Goal: Entertainment & Leisure: Consume media (video, audio)

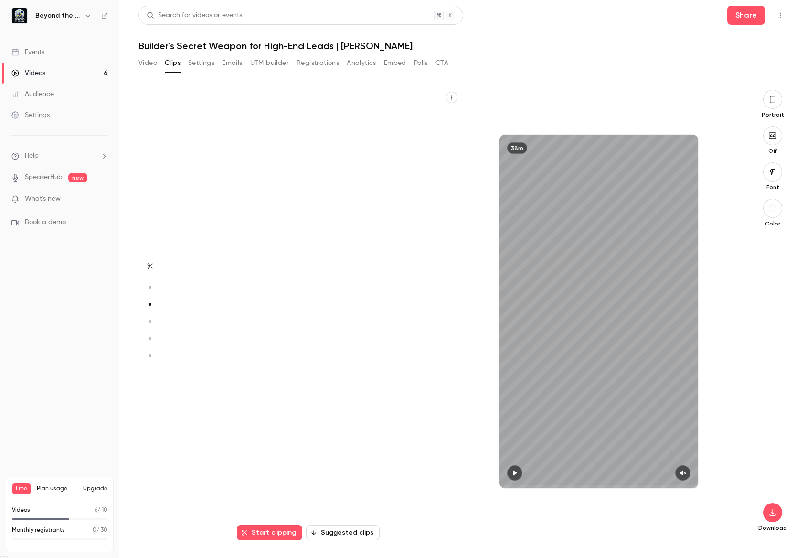
scroll to position [902, 0]
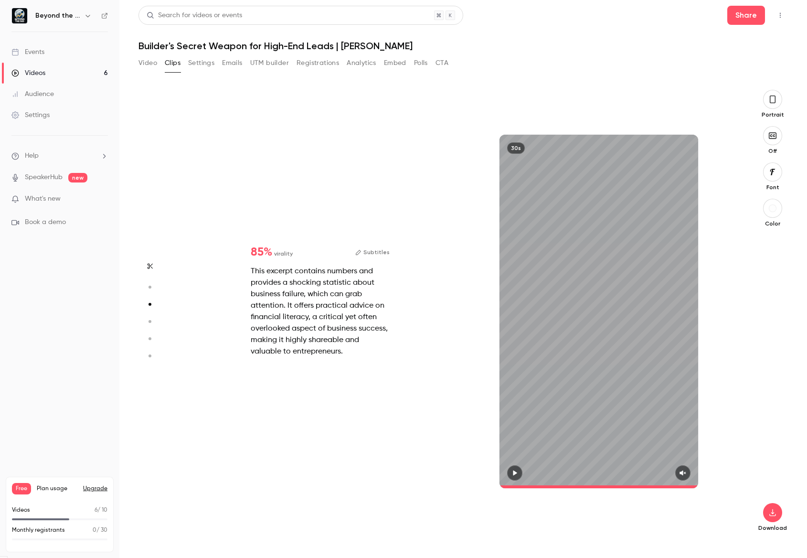
click at [46, 79] on link "Videos 6" at bounding box center [59, 73] width 119 height 21
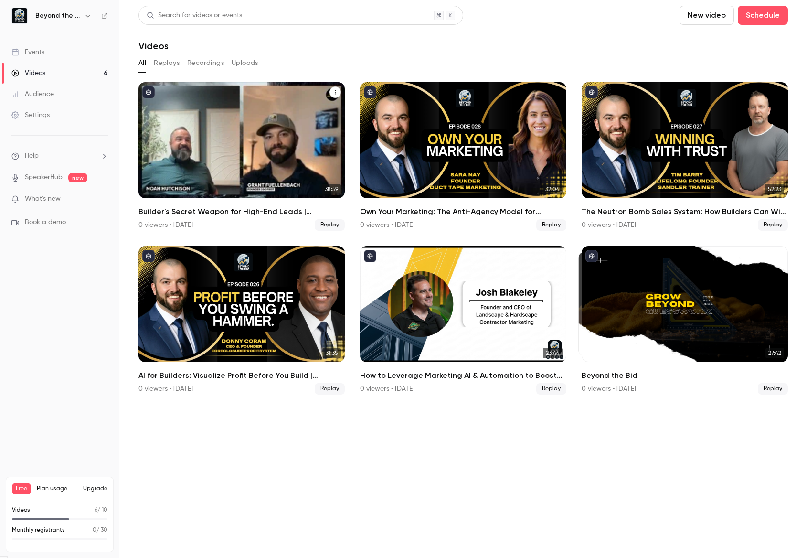
click at [283, 119] on div "Builder's Secret Weapon for High-End Leads | Noah Hutchison" at bounding box center [242, 140] width 206 height 116
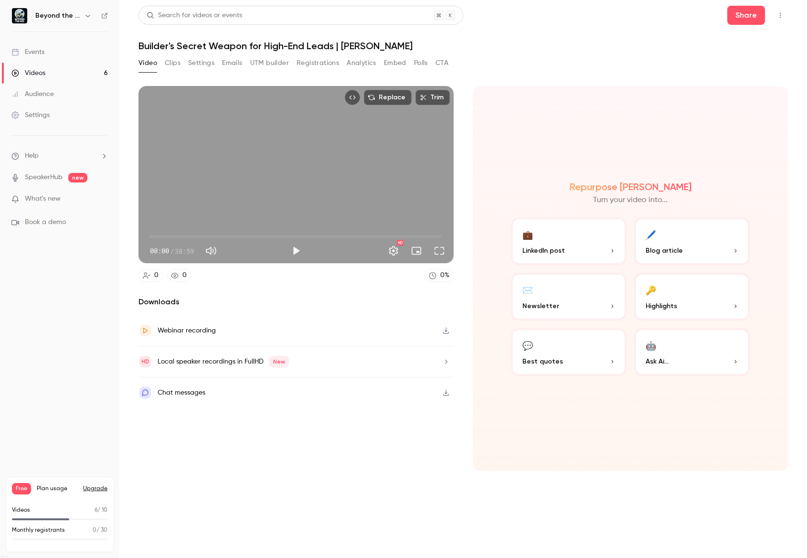
click at [172, 60] on button "Clips" at bounding box center [173, 62] width 16 height 15
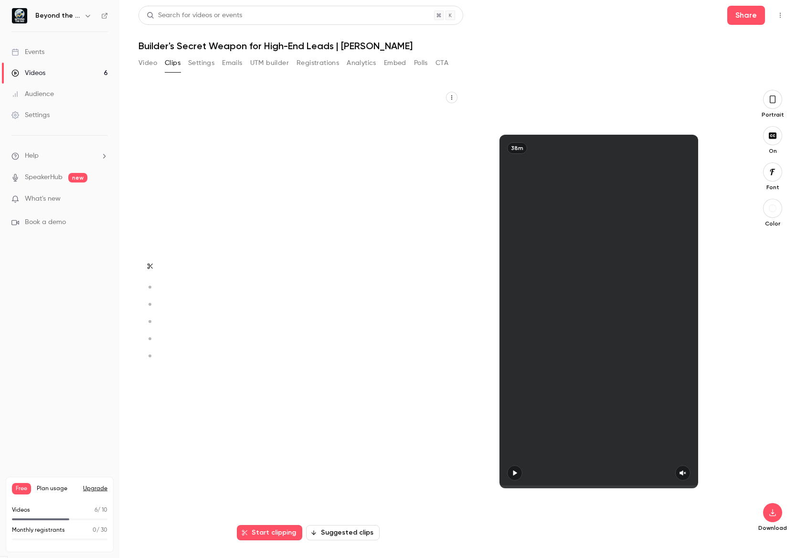
click at [340, 527] on button "Suggested clips" at bounding box center [343, 532] width 74 height 15
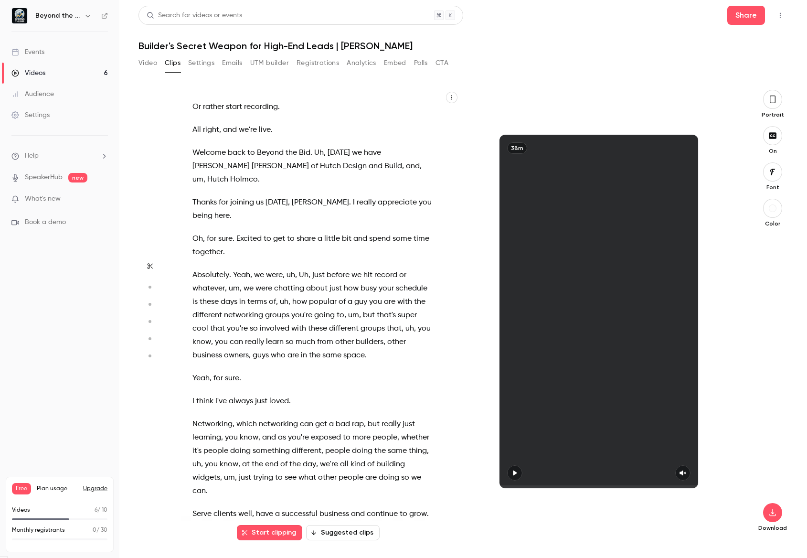
click at [342, 538] on button "Suggested clips" at bounding box center [343, 532] width 74 height 15
click at [324, 531] on button "Suggested clips" at bounding box center [343, 532] width 74 height 15
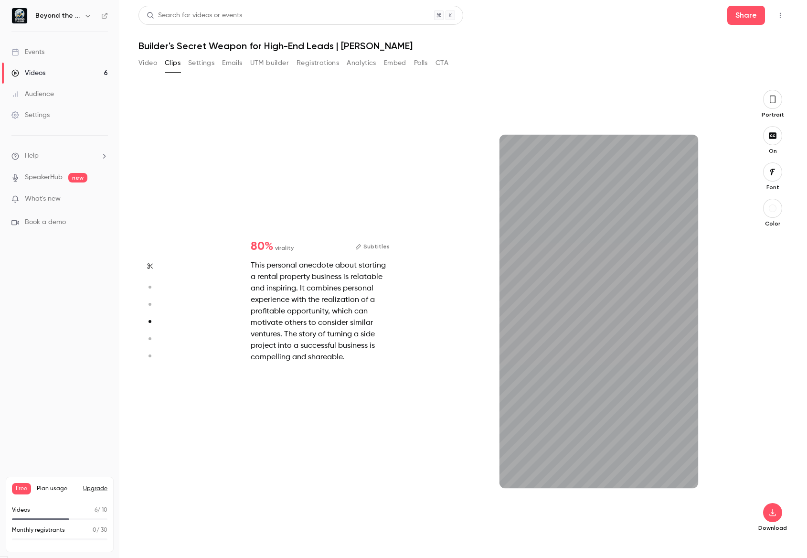
scroll to position [1353, 0]
click at [767, 139] on button "button" at bounding box center [773, 135] width 19 height 19
drag, startPoint x: 767, startPoint y: 139, endPoint x: 611, endPoint y: 418, distance: 319.8
click at [767, 139] on button "button" at bounding box center [773, 135] width 19 height 19
click at [770, 131] on button "button" at bounding box center [773, 135] width 19 height 19
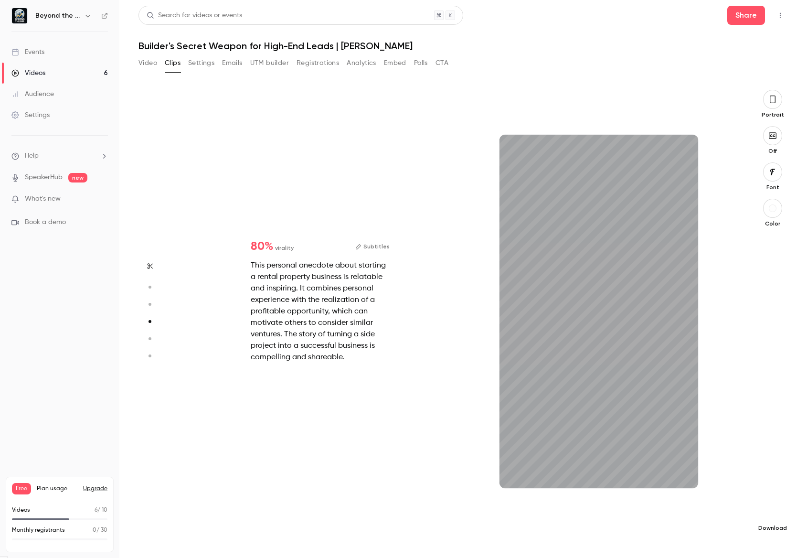
click at [769, 506] on button "button" at bounding box center [773, 512] width 19 height 19
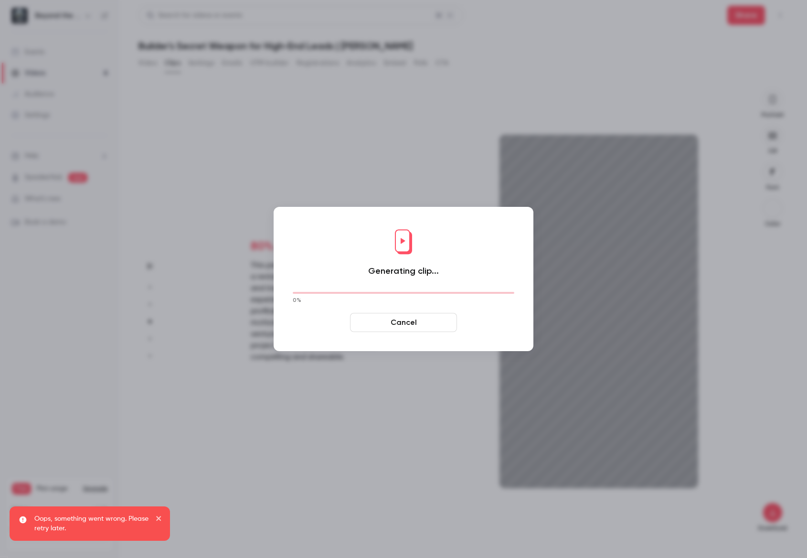
click at [387, 315] on button "Cancel" at bounding box center [403, 322] width 107 height 19
type input "****"
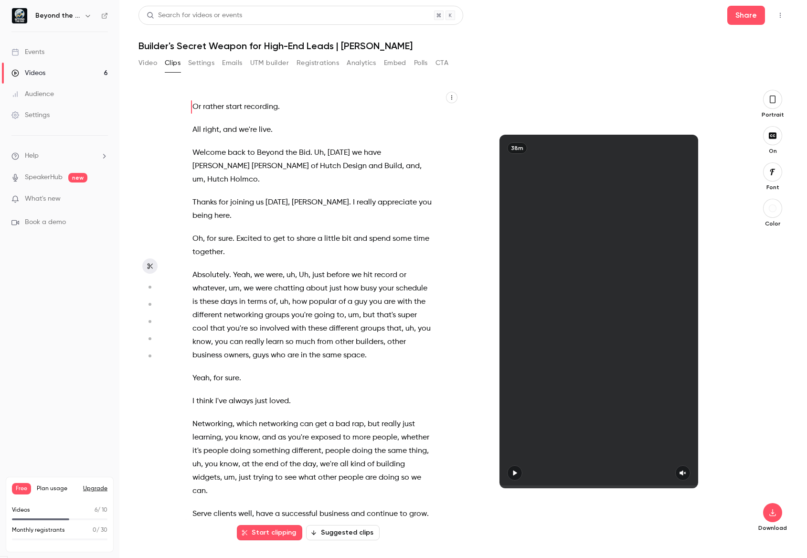
click at [359, 533] on button "Suggested clips" at bounding box center [343, 532] width 74 height 15
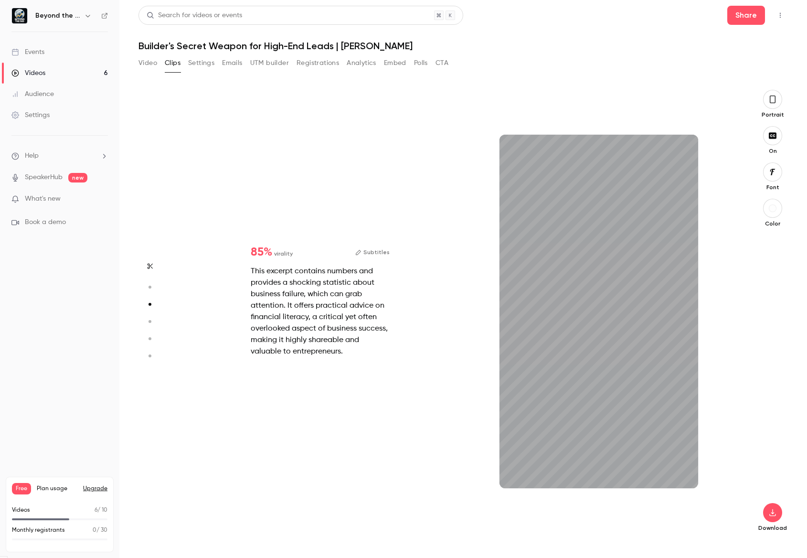
type input "*"
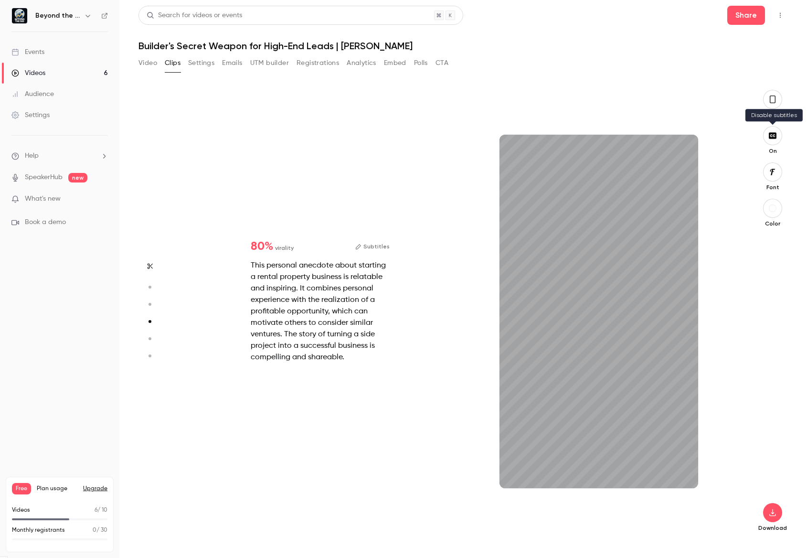
click at [773, 137] on icon "button" at bounding box center [773, 135] width 8 height 6
click at [773, 136] on icon "button" at bounding box center [773, 135] width 8 height 6
click at [772, 510] on icon "button" at bounding box center [772, 513] width 11 height 8
type input "****"
